Goal: Browse casually: Explore the website without a specific task or goal

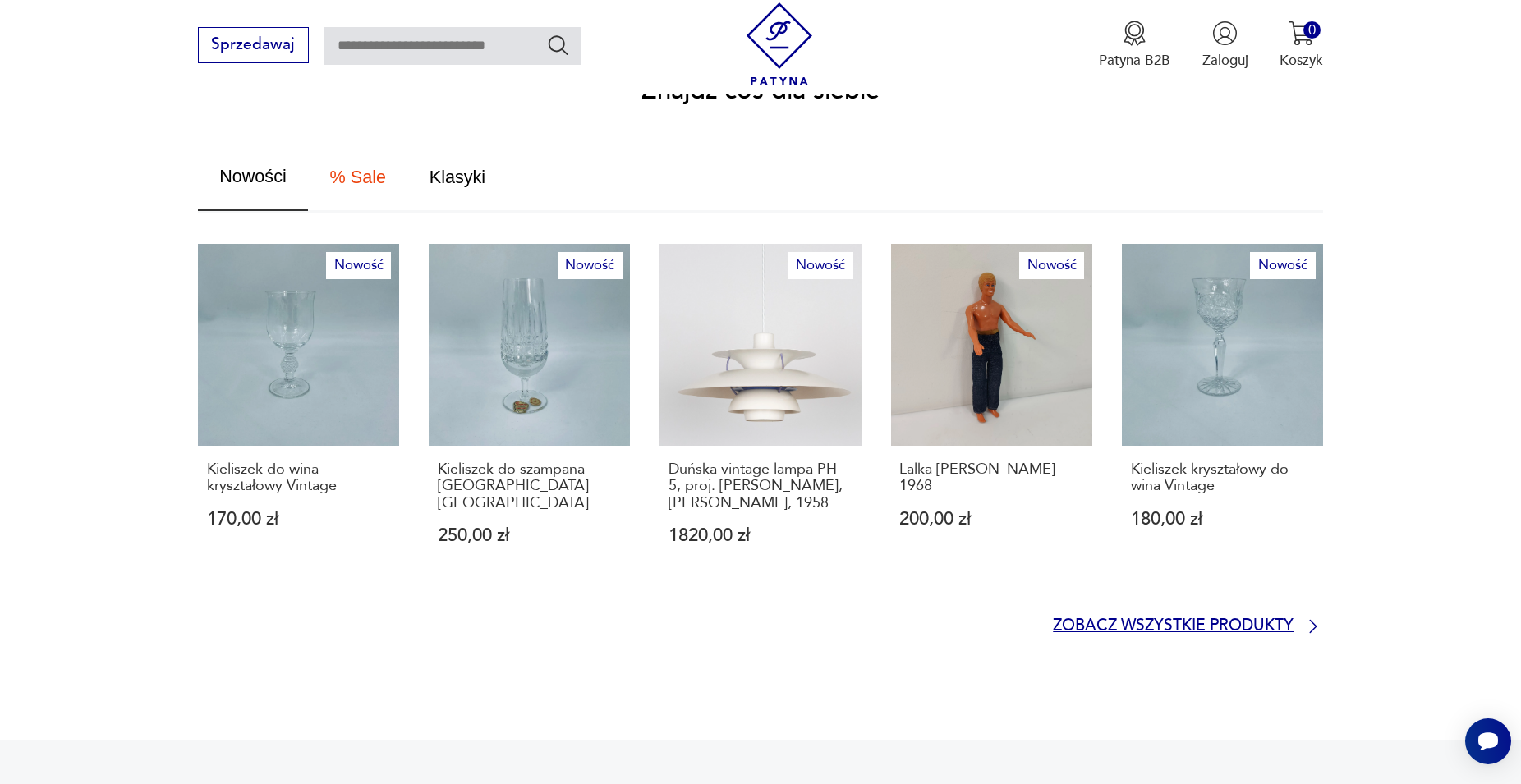
click at [1170, 620] on p "Zobacz wszystkie produkty" at bounding box center [1173, 627] width 240 height 14
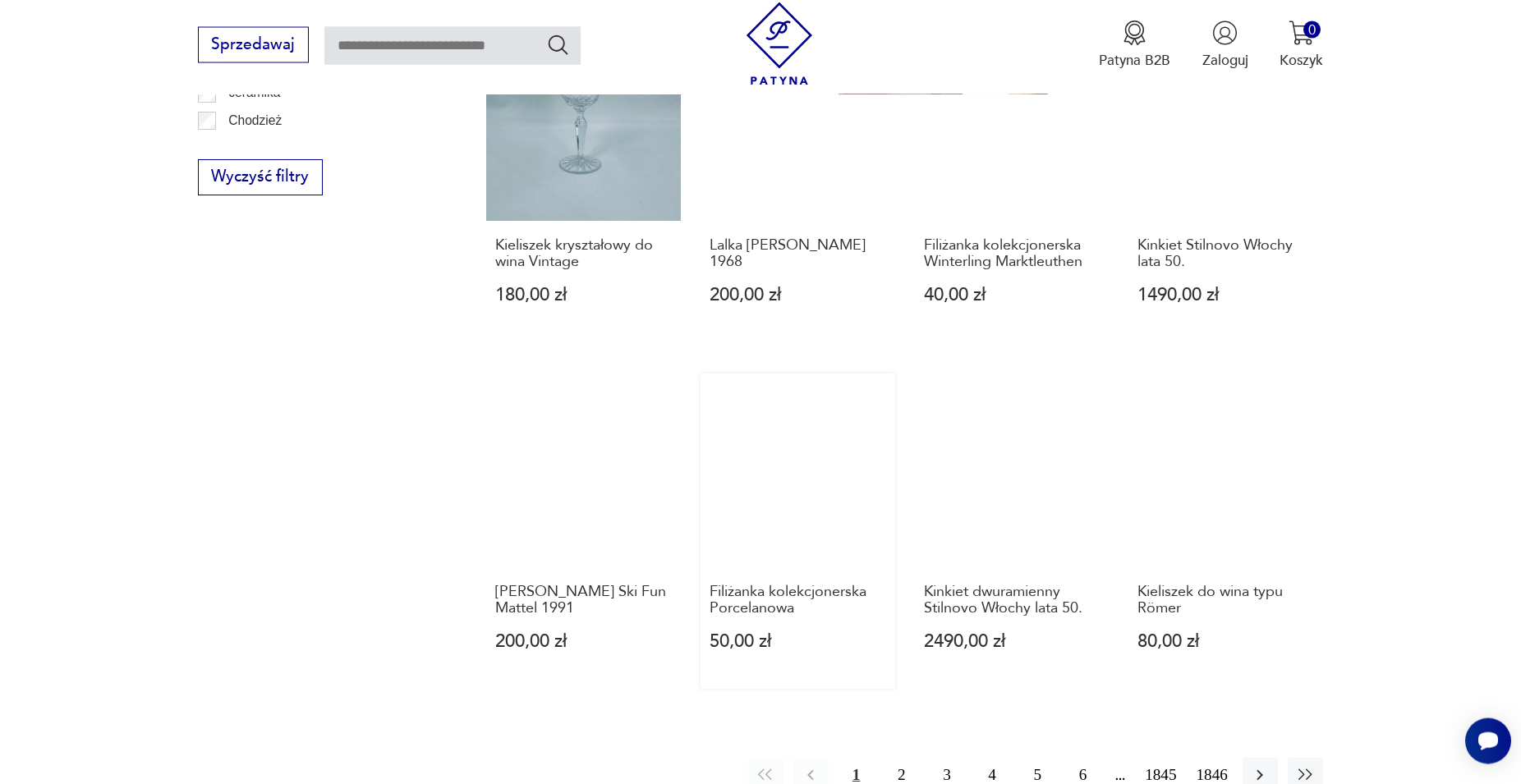
scroll to position [1368, 0]
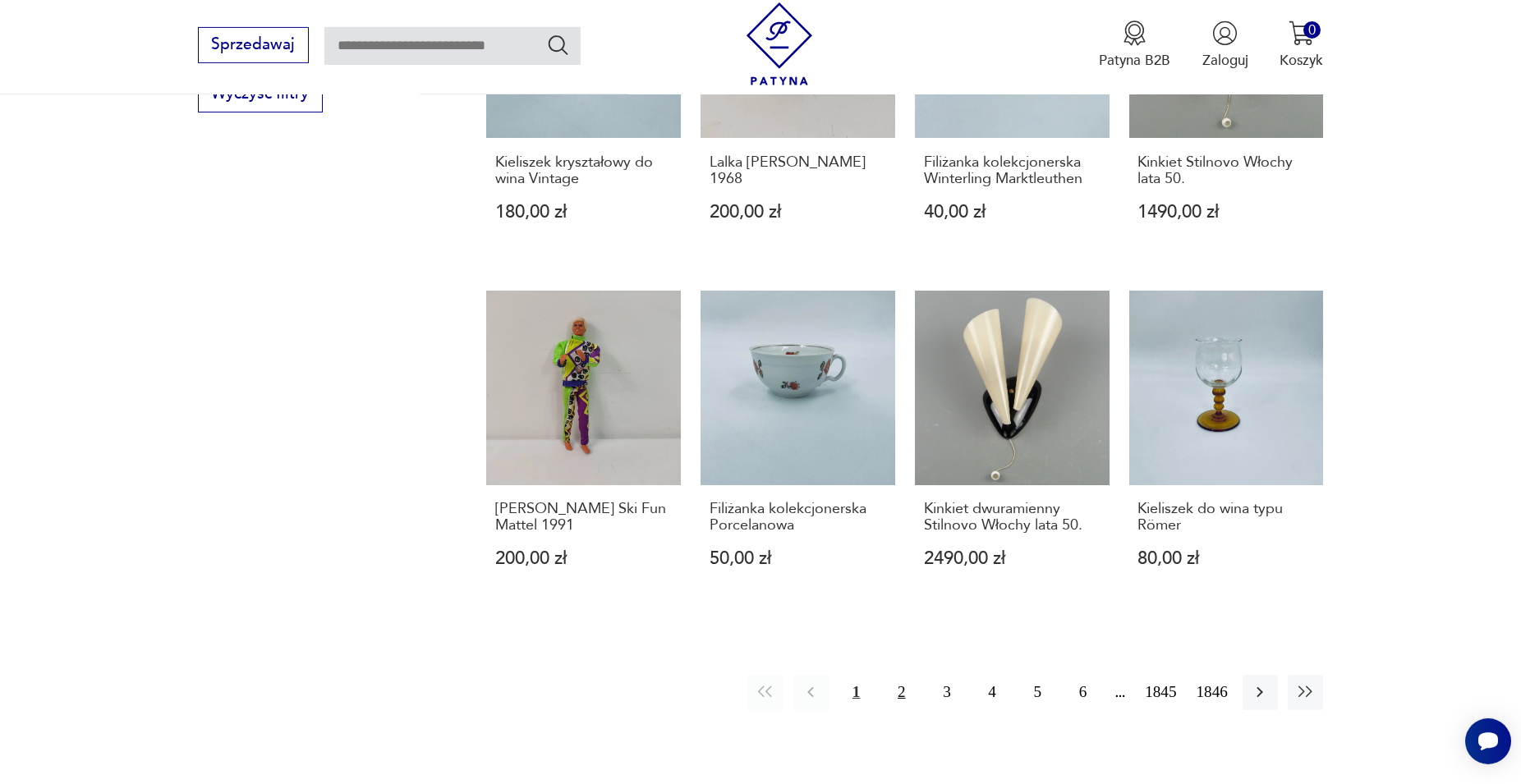
click at [906, 677] on button "2" at bounding box center [901, 692] width 35 height 35
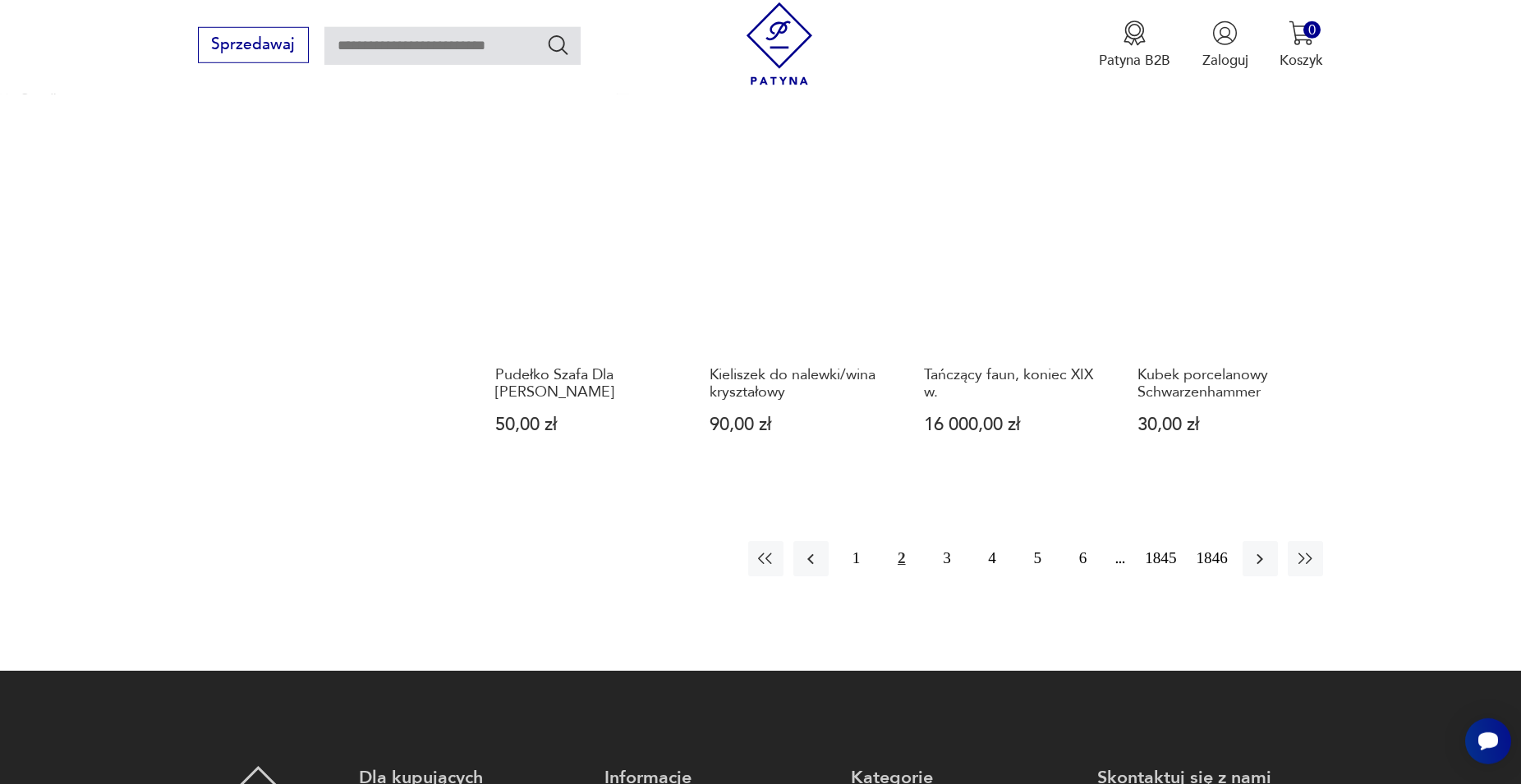
scroll to position [1535, 0]
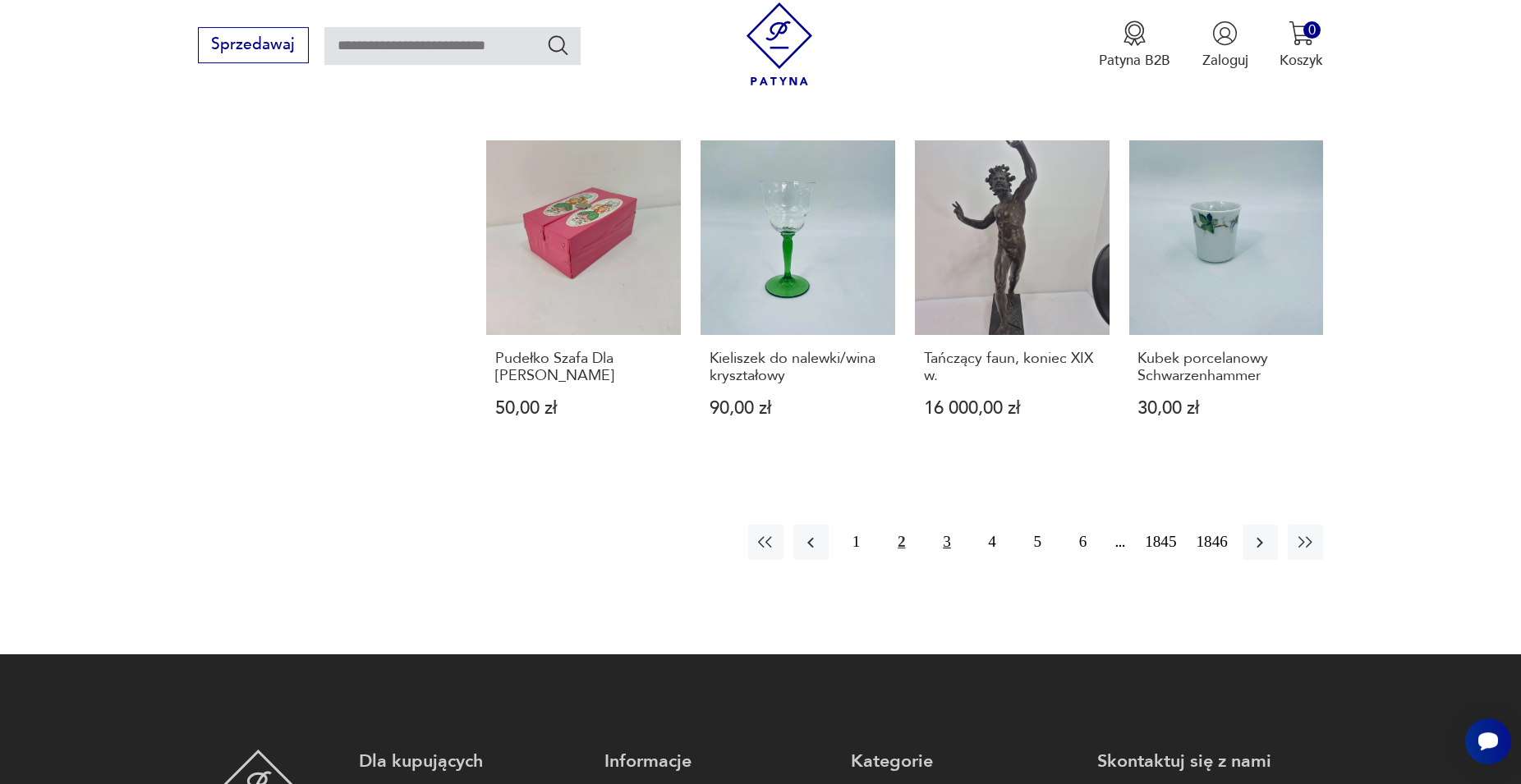
click at [947, 528] on button "3" at bounding box center [946, 542] width 35 height 35
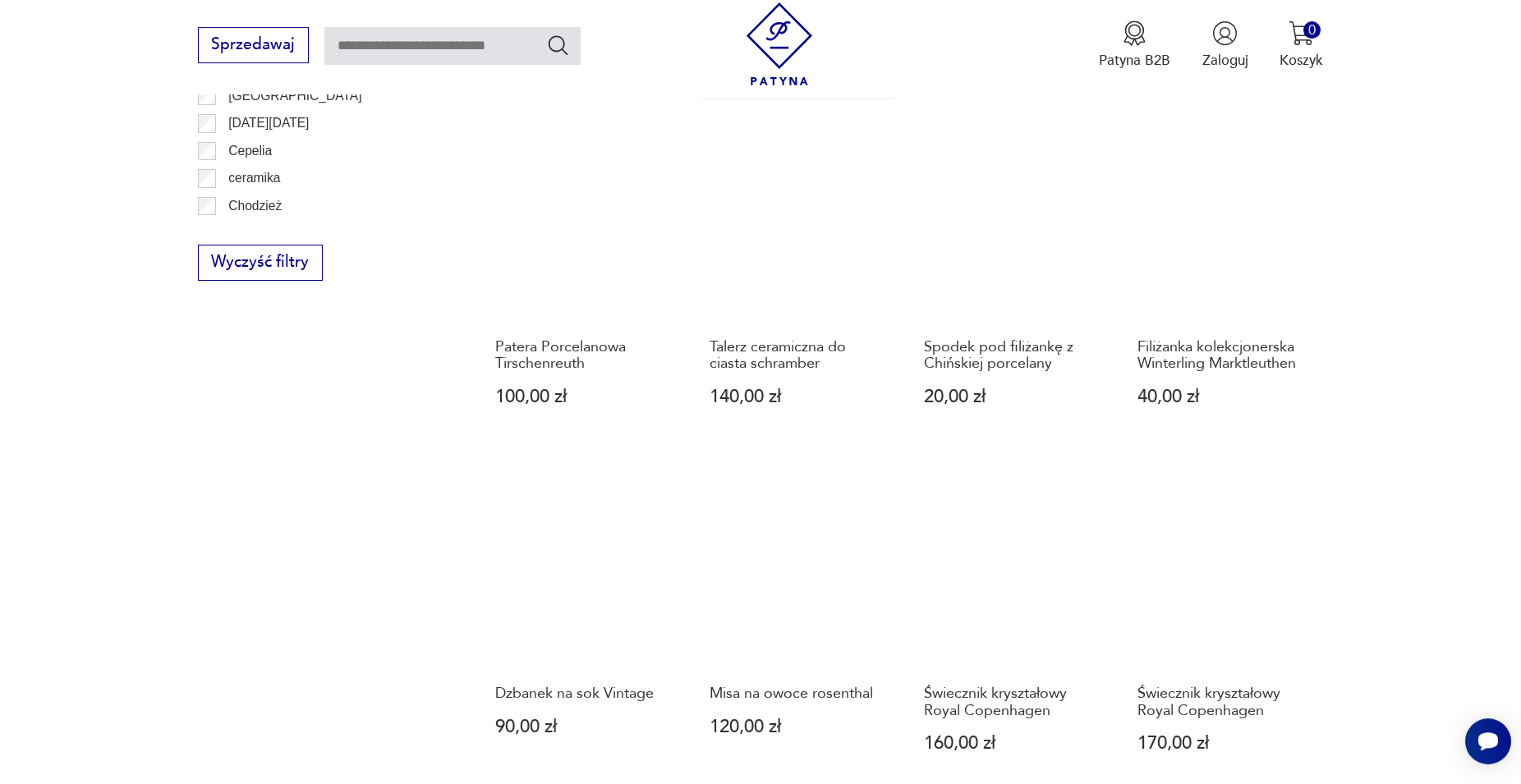
scroll to position [1535, 0]
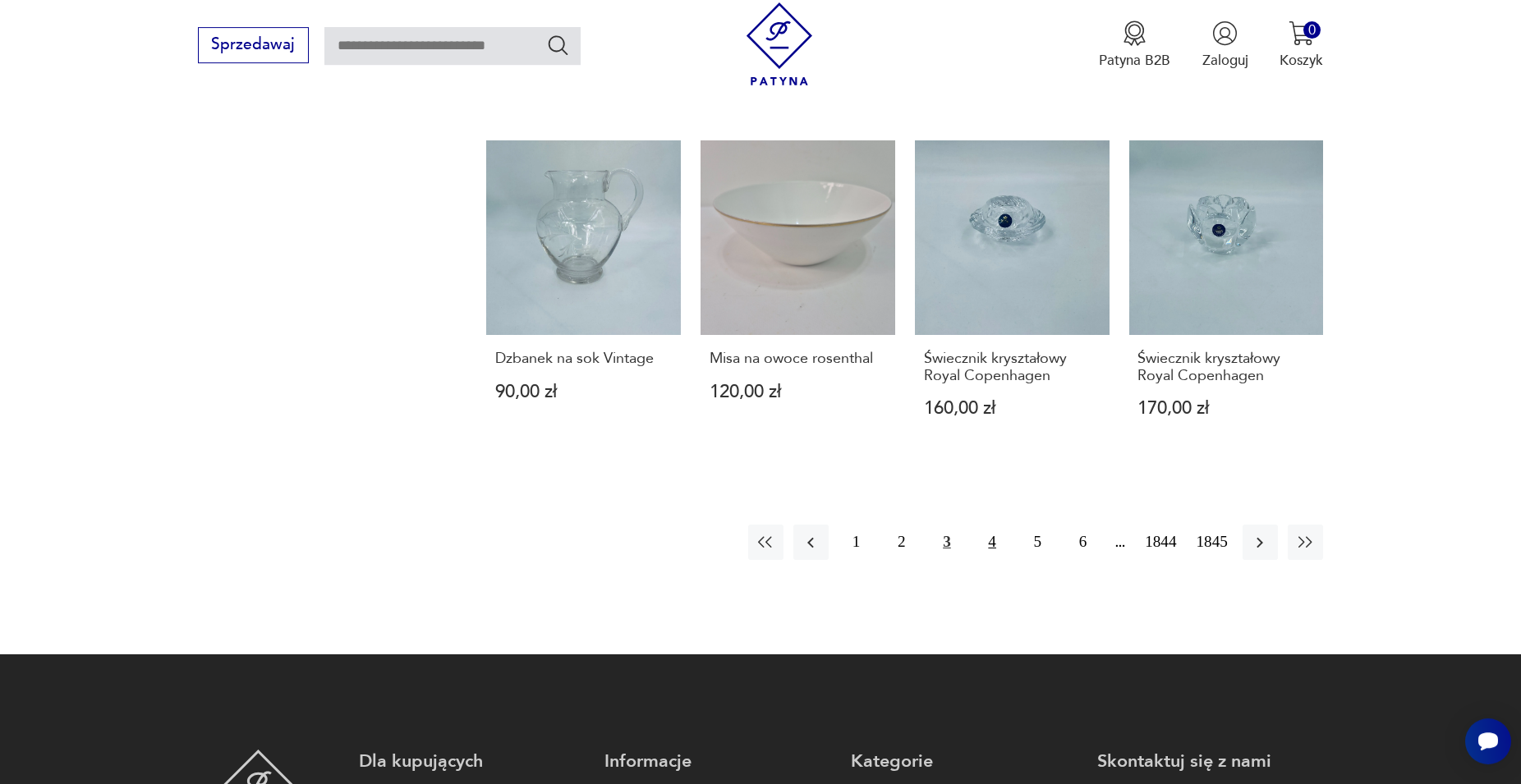
click at [989, 524] on button "4" at bounding box center [992, 542] width 35 height 35
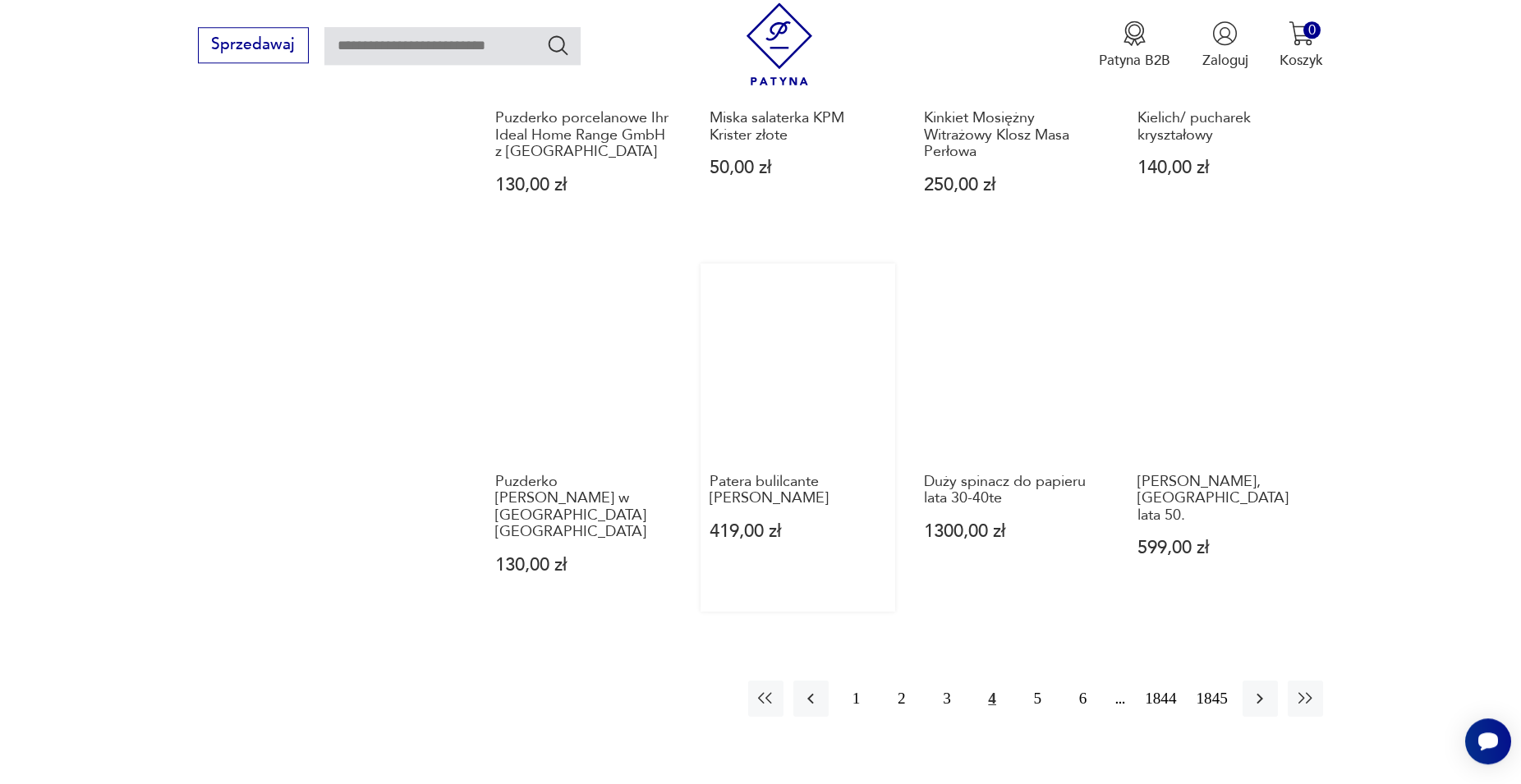
scroll to position [1452, 0]
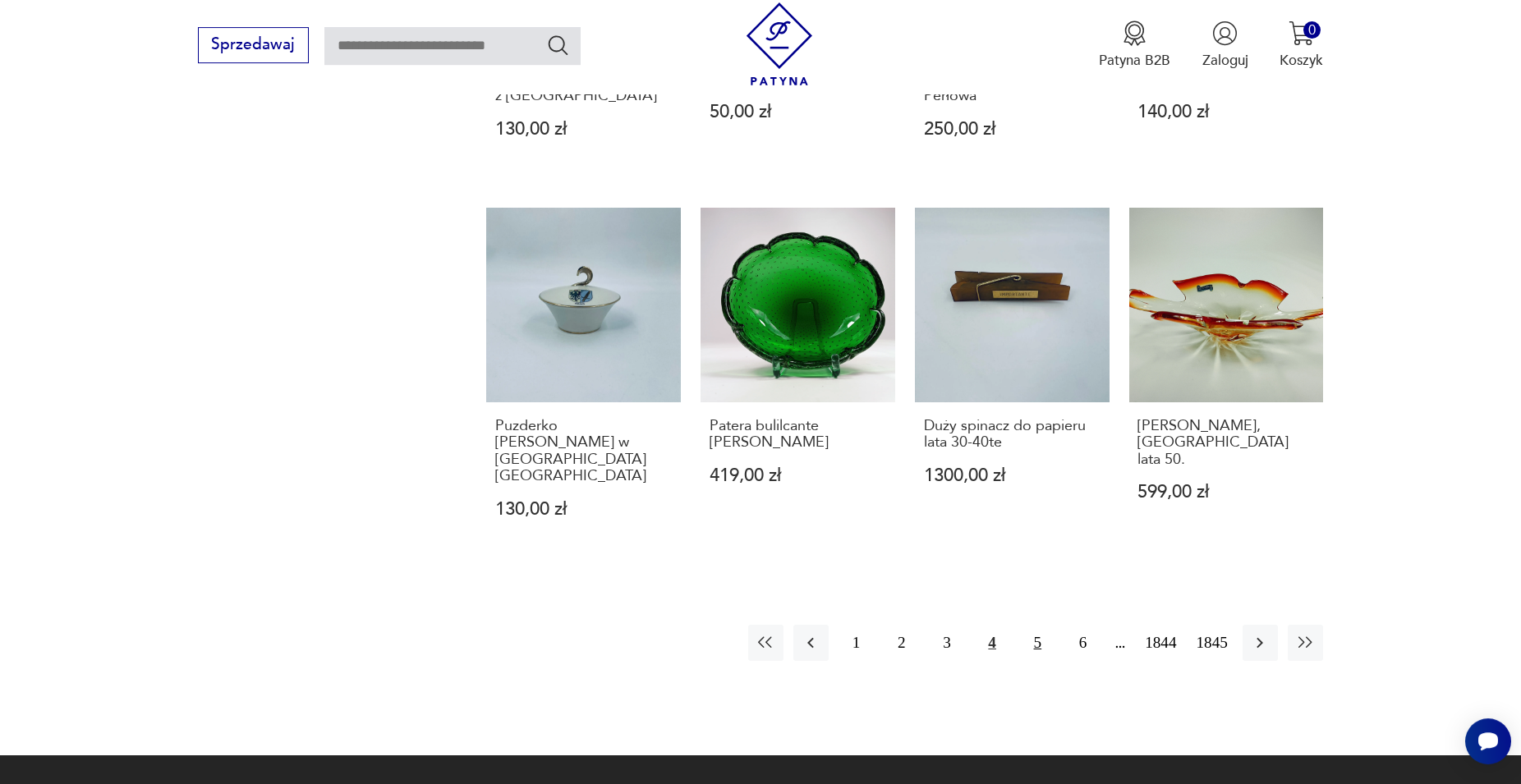
click at [1037, 625] on button "5" at bounding box center [1037, 643] width 35 height 35
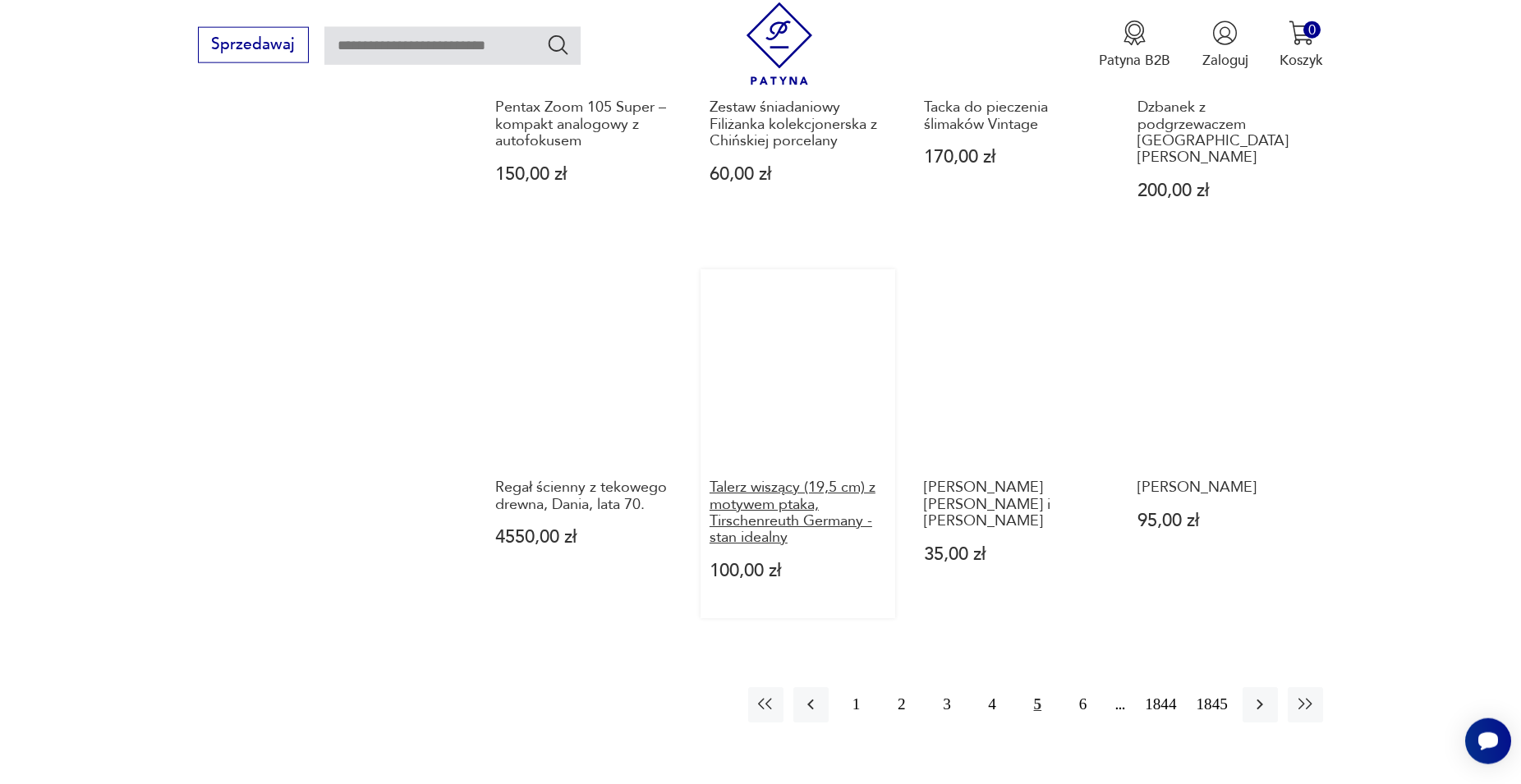
scroll to position [1535, 0]
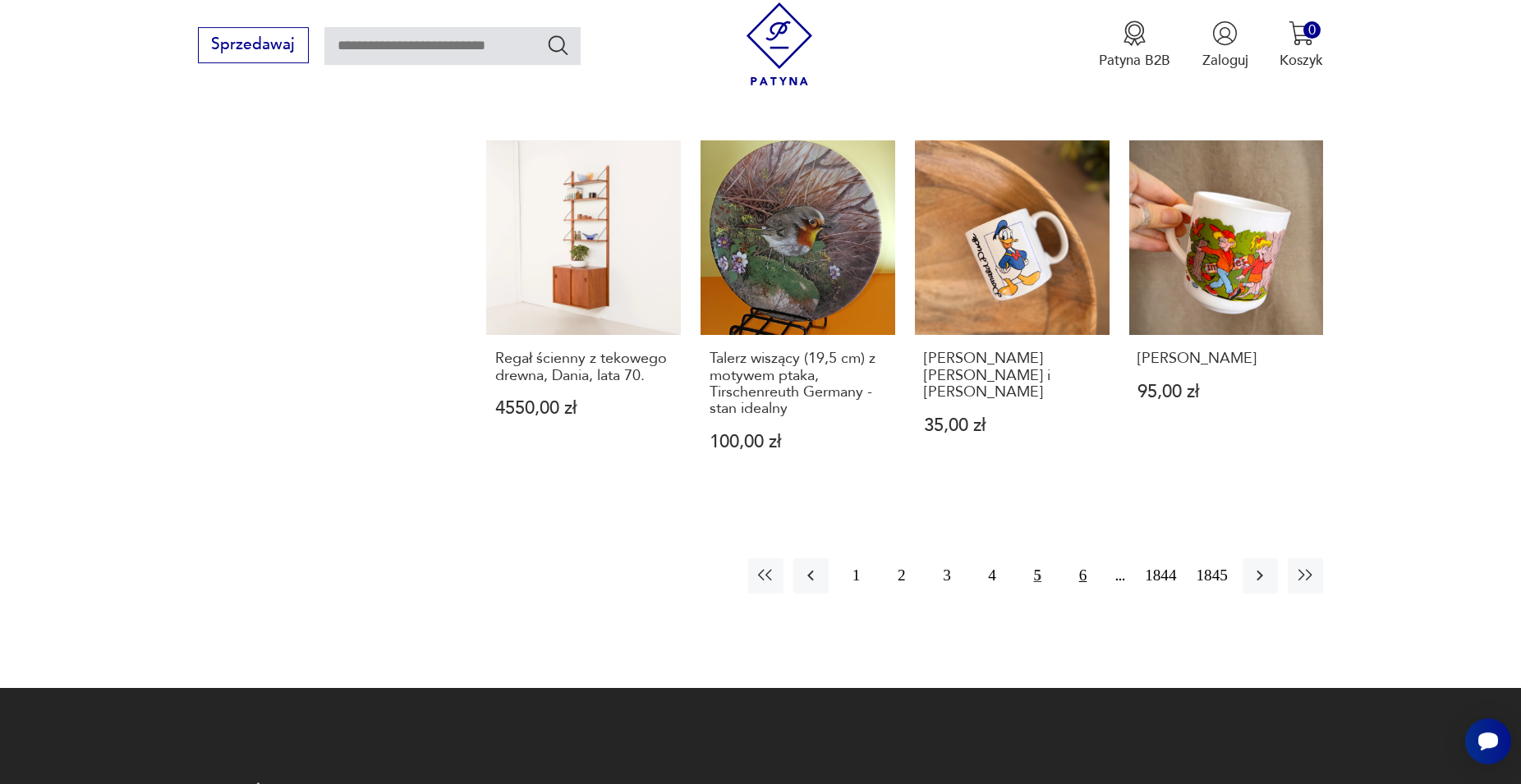
click at [1081, 561] on button "6" at bounding box center [1083, 576] width 35 height 35
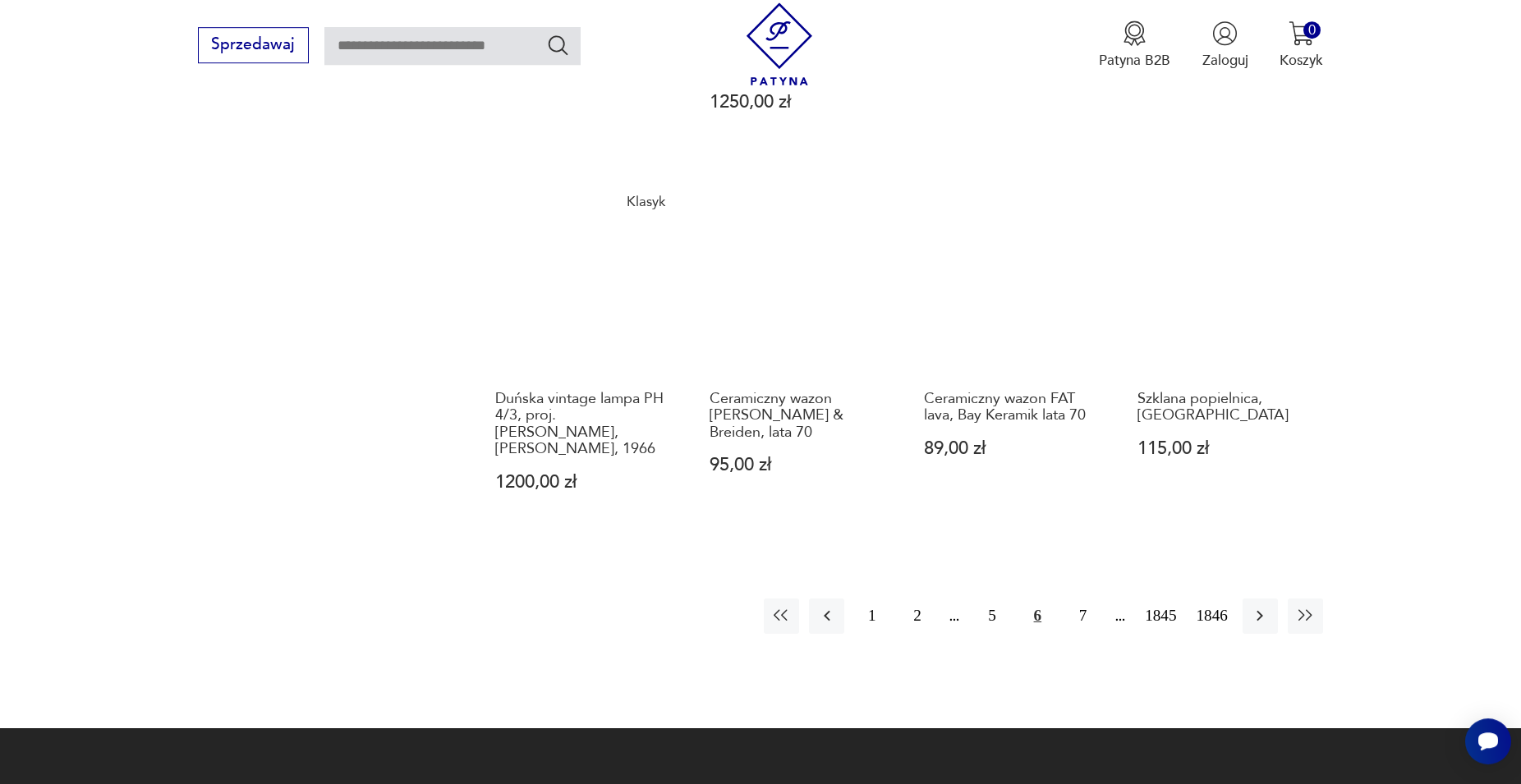
scroll to position [1618, 0]
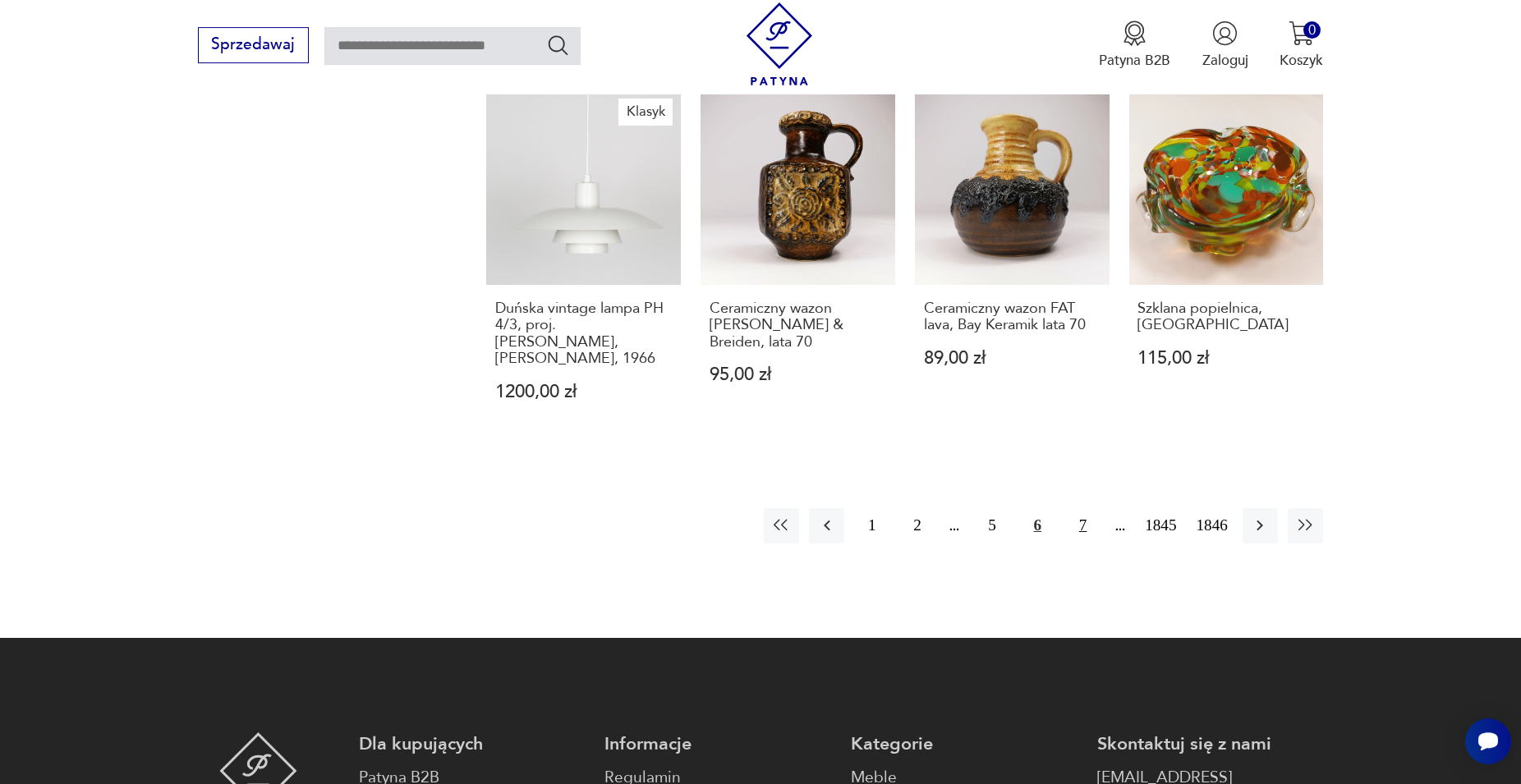
click at [1088, 530] on button "7" at bounding box center [1083, 525] width 35 height 35
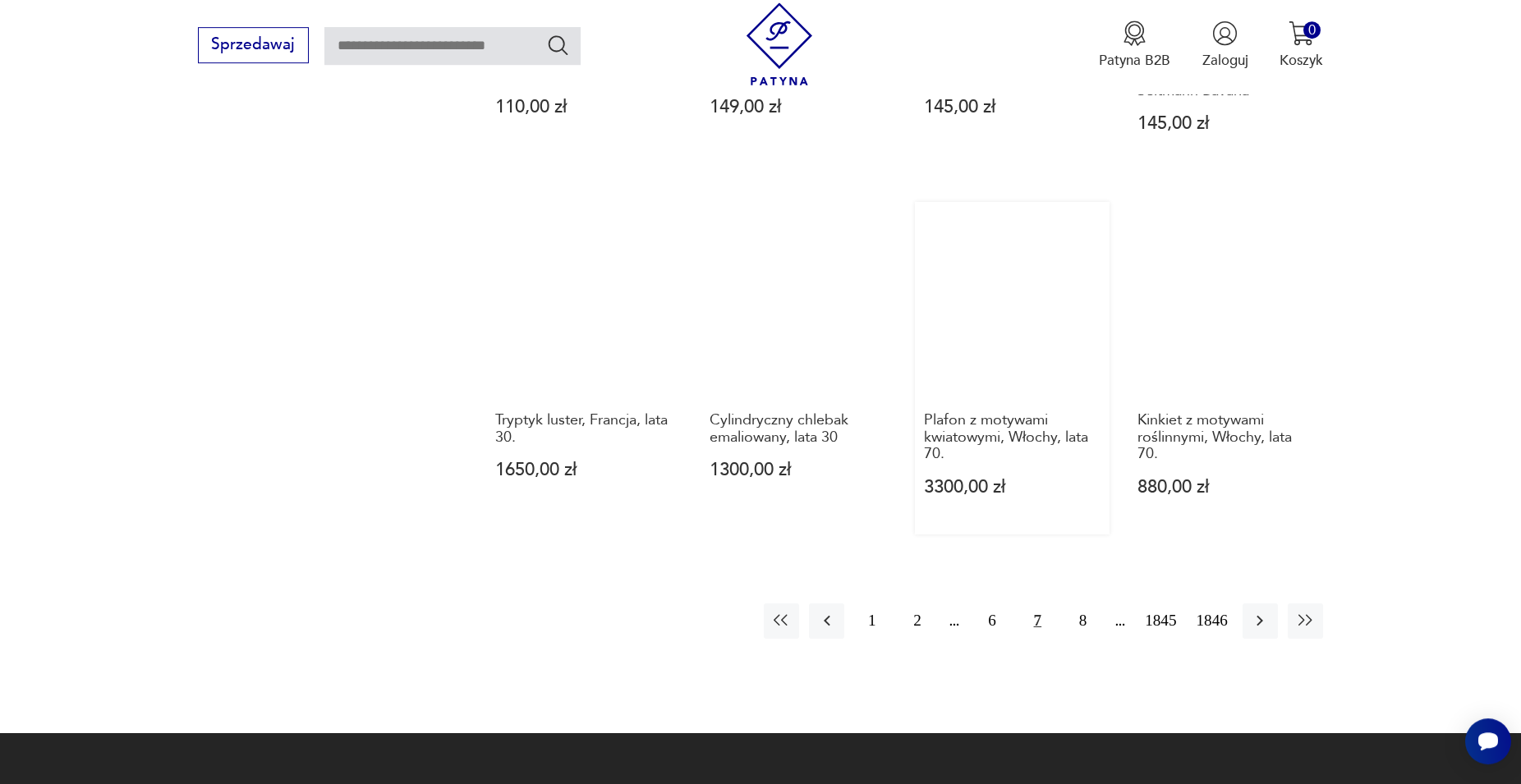
scroll to position [1618, 0]
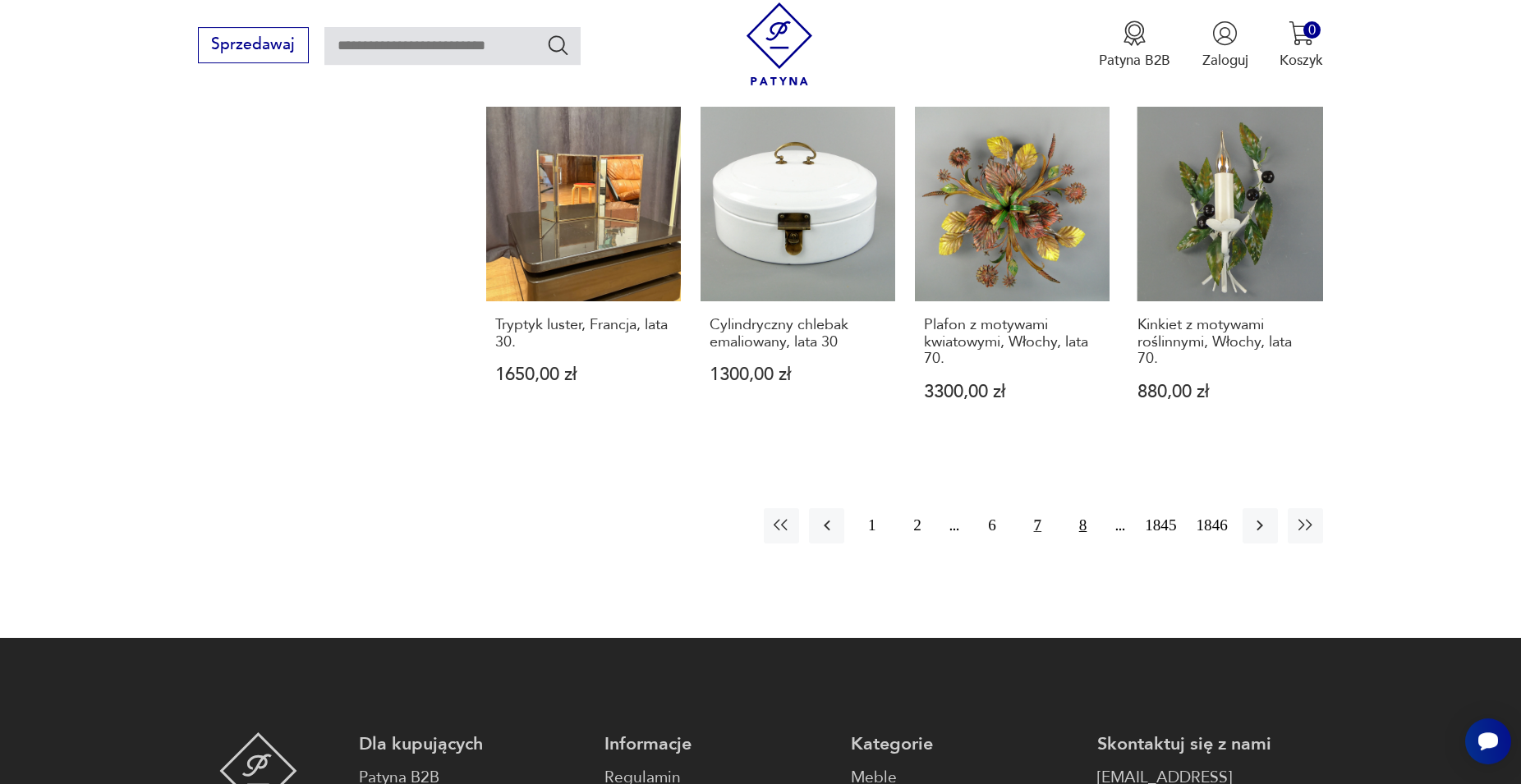
click at [1082, 508] on button "8" at bounding box center [1083, 525] width 35 height 35
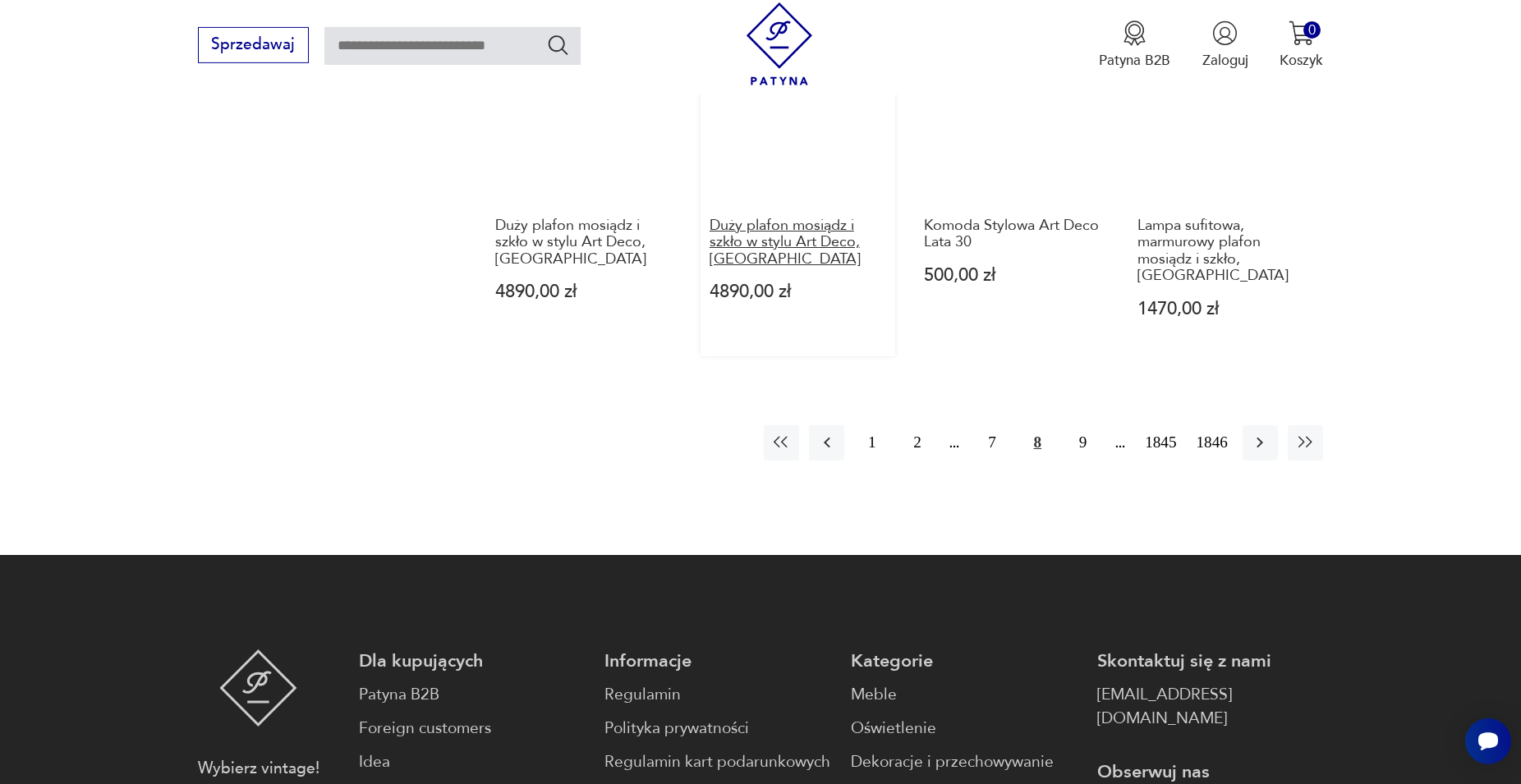
scroll to position [1954, 0]
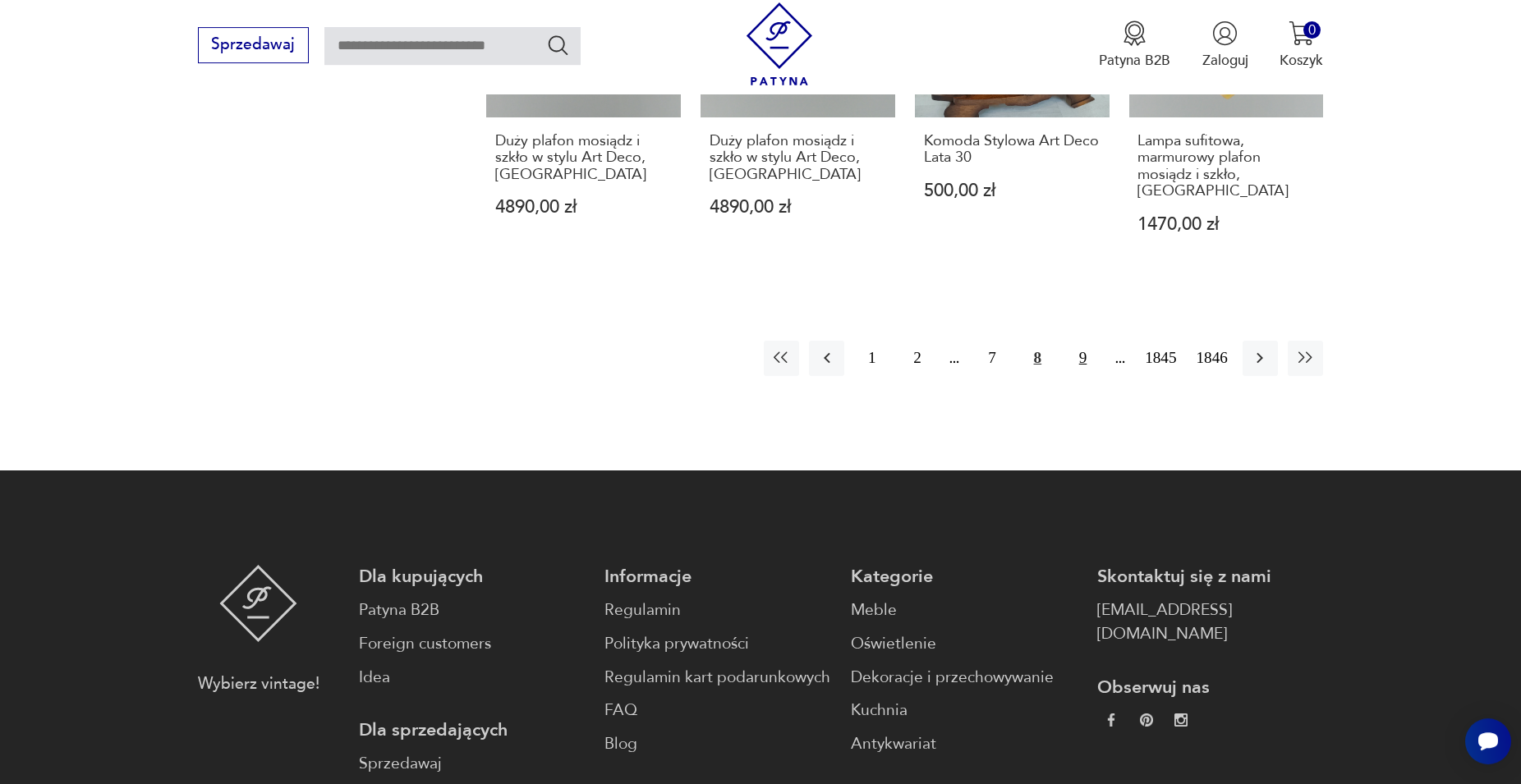
click at [1082, 349] on button "9" at bounding box center [1083, 359] width 35 height 35
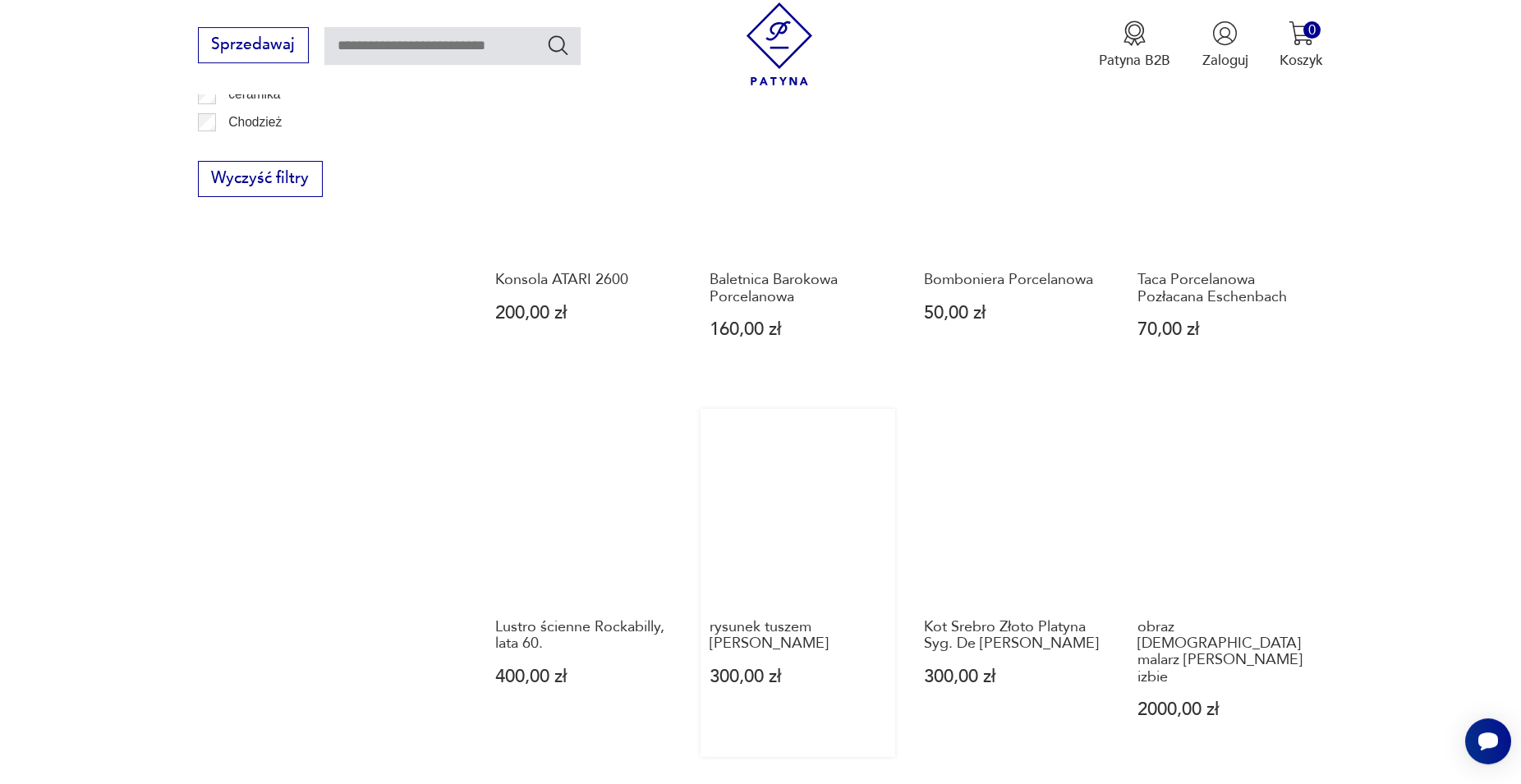
scroll to position [1535, 0]
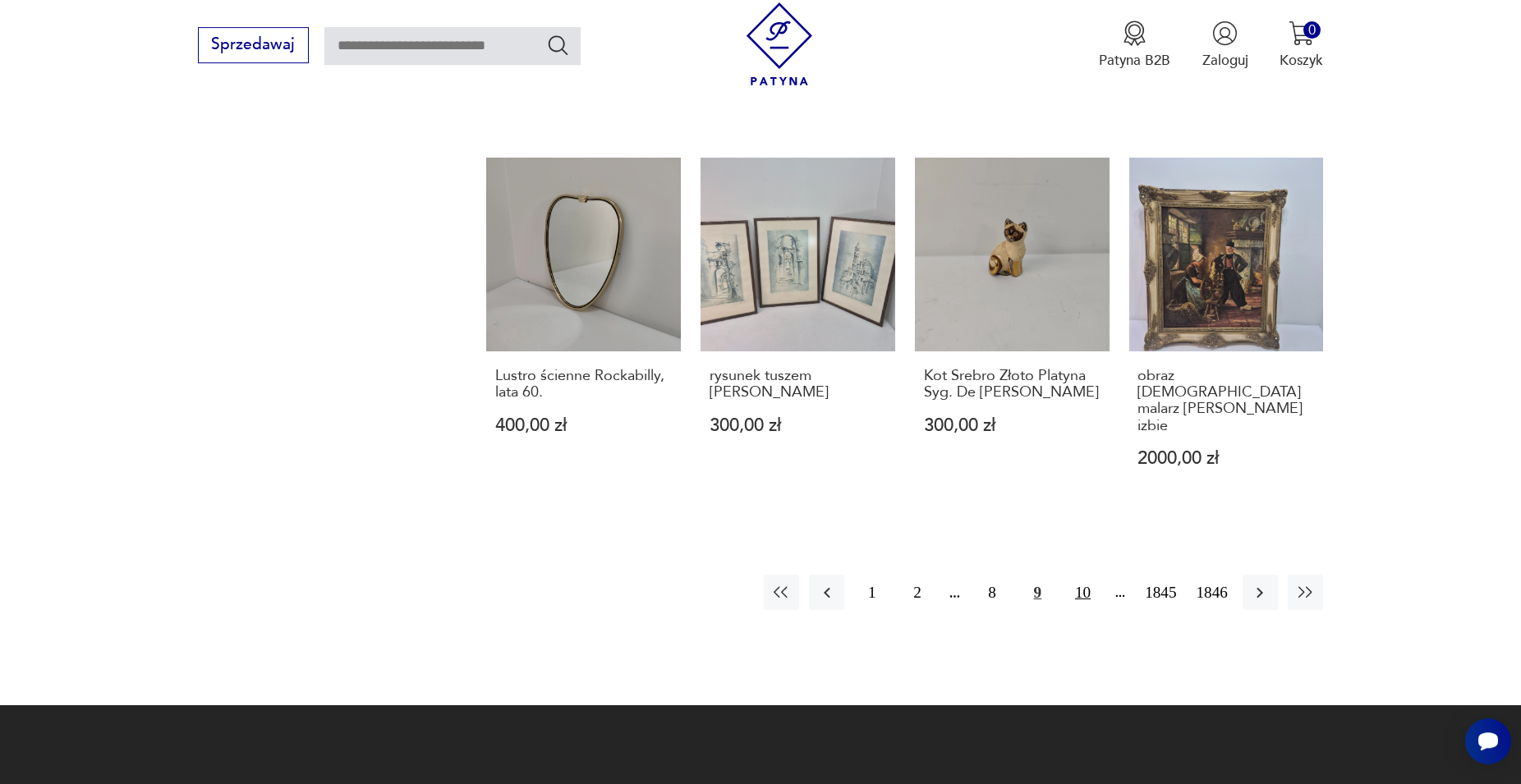
click at [1087, 575] on button "10" at bounding box center [1083, 592] width 35 height 35
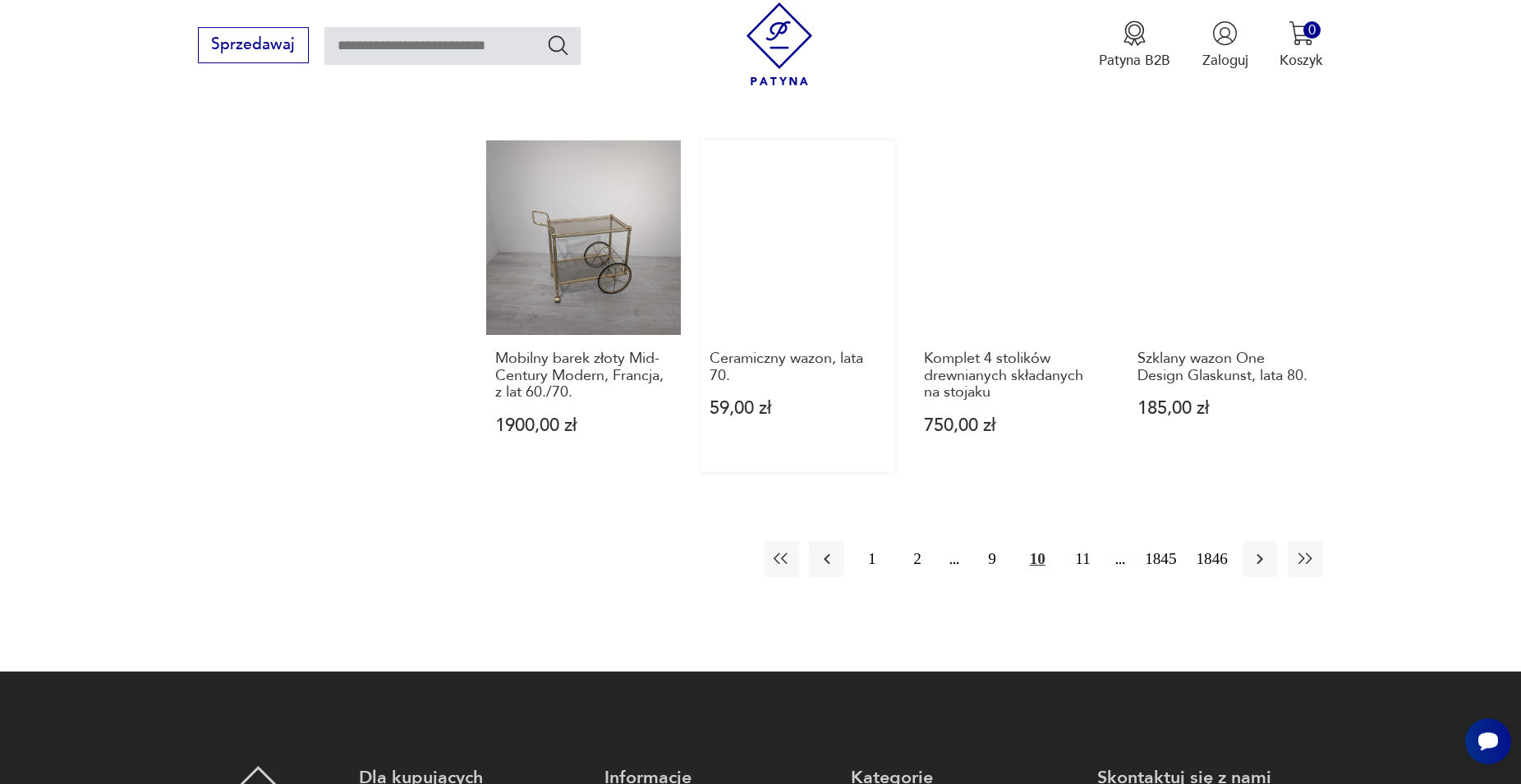
scroll to position [1786, 0]
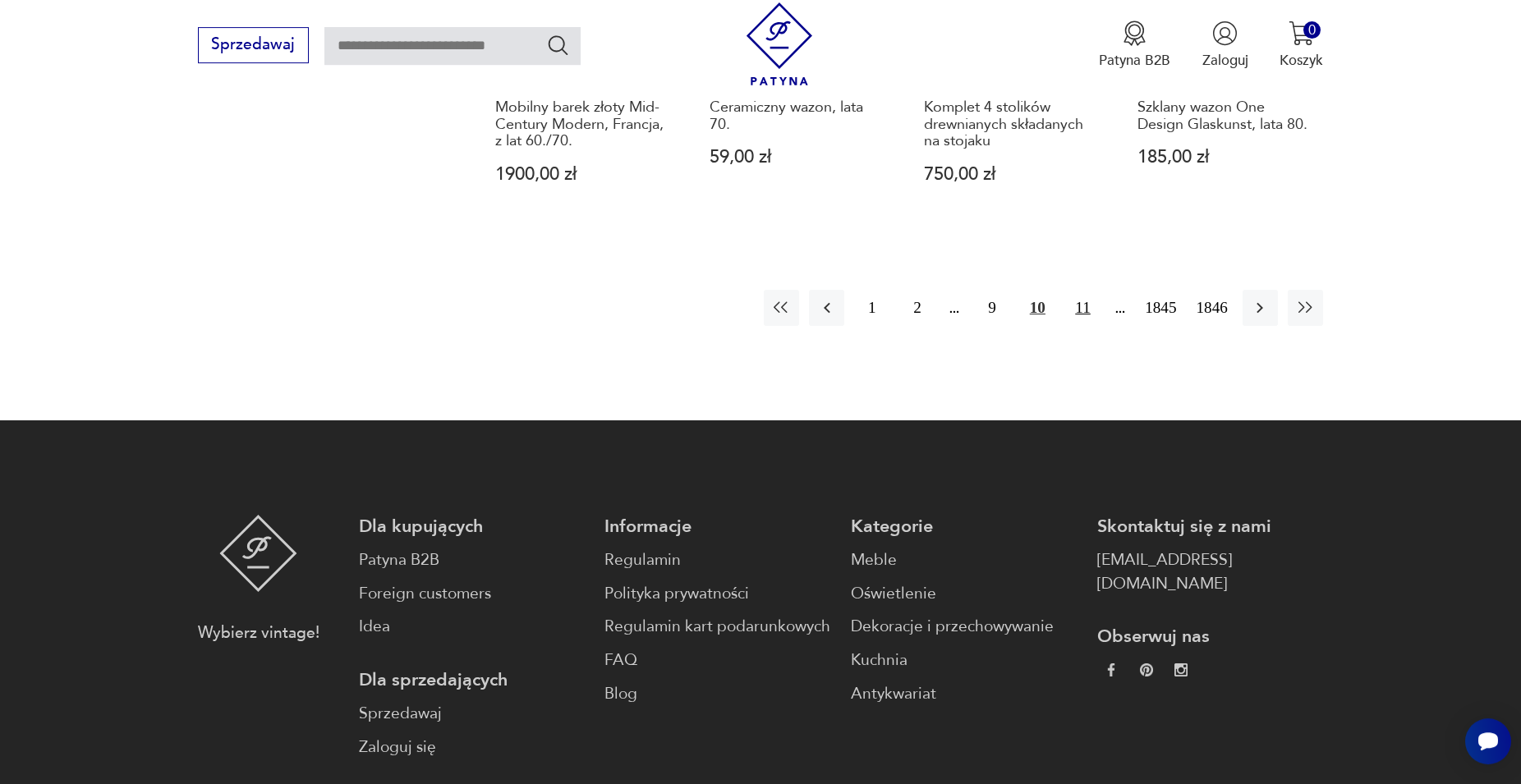
click at [1083, 308] on button "11" at bounding box center [1083, 307] width 35 height 35
